Goal: Find specific page/section: Find specific page/section

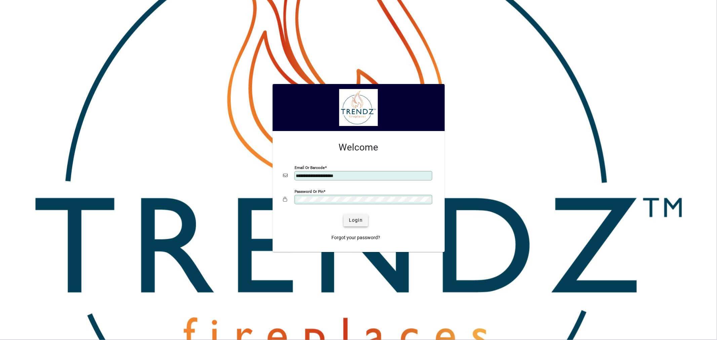
click at [362, 222] on span "Login" at bounding box center [356, 220] width 14 height 7
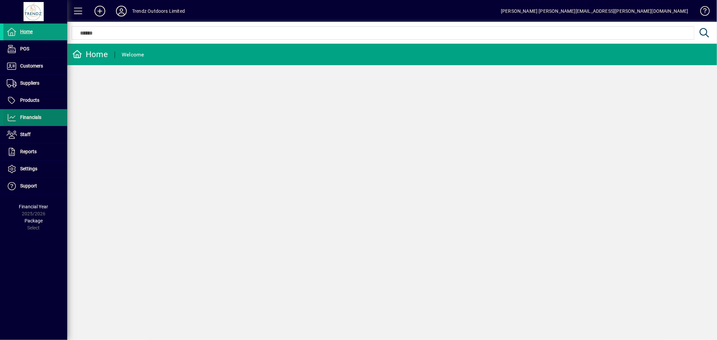
click at [39, 122] on span at bounding box center [35, 118] width 64 height 16
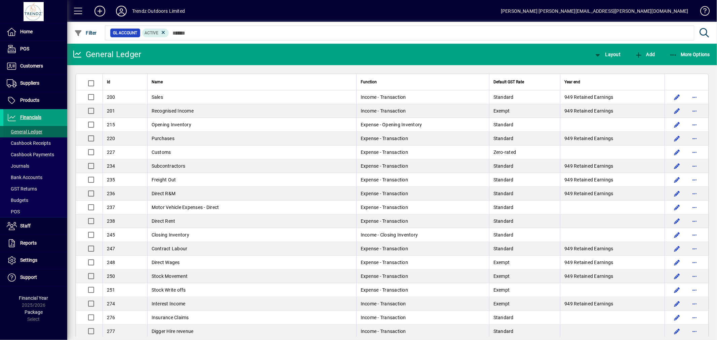
click at [38, 133] on span "General Ledger" at bounding box center [25, 131] width 36 height 5
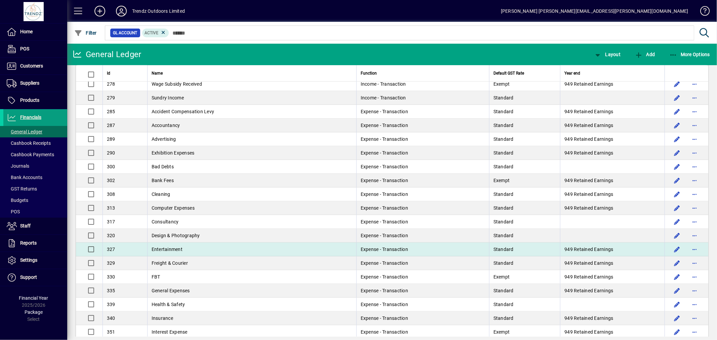
scroll to position [299, 0]
